Goal: Task Accomplishment & Management: Complete application form

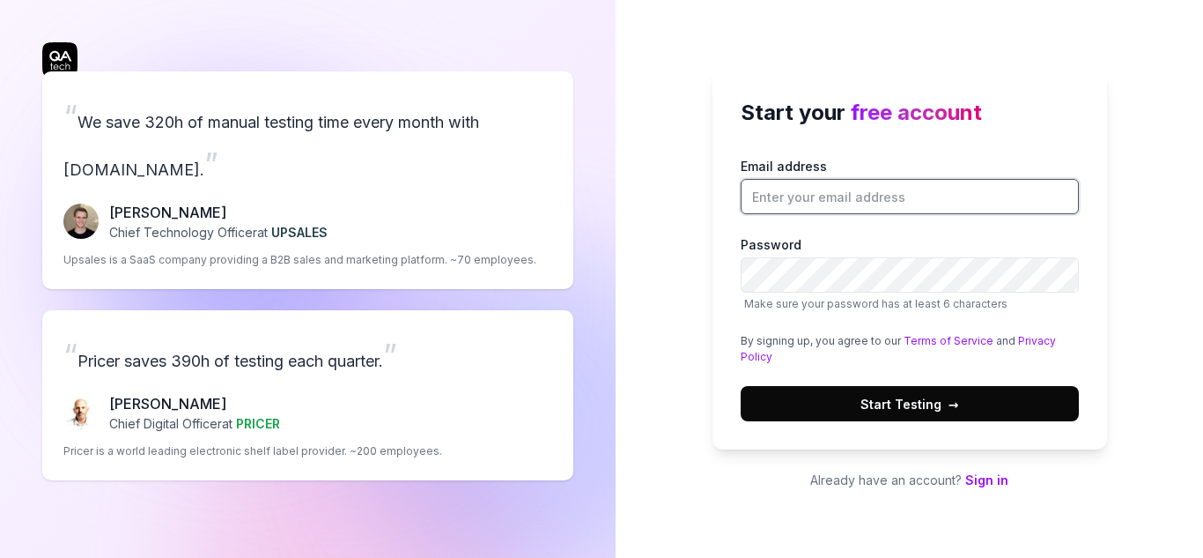
click at [794, 197] on input "Email address" at bounding box center [910, 196] width 338 height 35
type input "deionshawn@gmail.com"
click at [926, 392] on button "Start Testing →" at bounding box center [910, 403] width 338 height 35
